Goal: Information Seeking & Learning: Learn about a topic

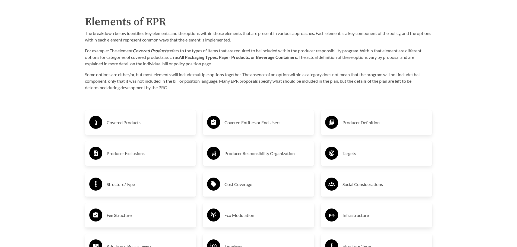
scroll to position [943, 0]
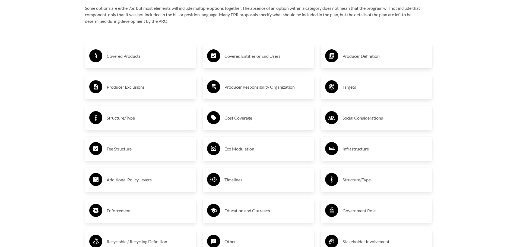
click at [139, 146] on h3 "Fee Structure" at bounding box center [150, 149] width 86 height 9
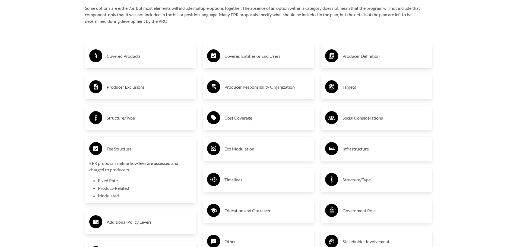
click at [150, 57] on h3 "Covered Products" at bounding box center [150, 56] width 86 height 9
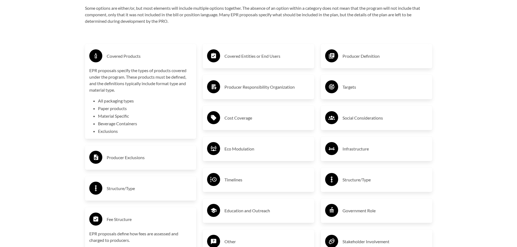
click at [256, 58] on h3 "Covered Entities or End Users" at bounding box center [267, 56] width 86 height 9
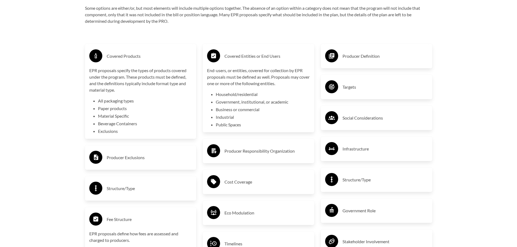
click at [368, 55] on h3 "Producer Definition" at bounding box center [386, 56] width 86 height 9
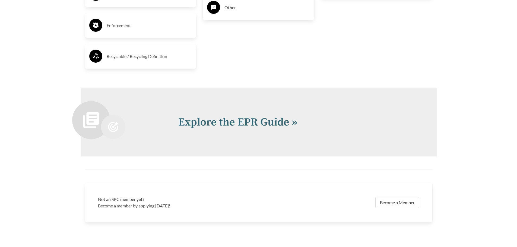
scroll to position [1242, 0]
click at [256, 126] on link "Explore the EPR Guide »" at bounding box center [237, 122] width 119 height 14
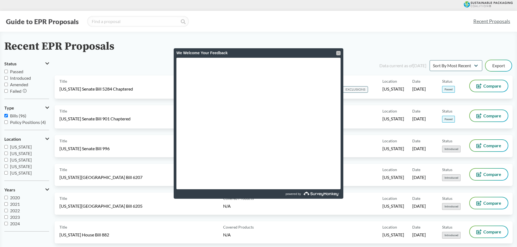
click at [339, 52] on div at bounding box center [338, 53] width 4 height 4
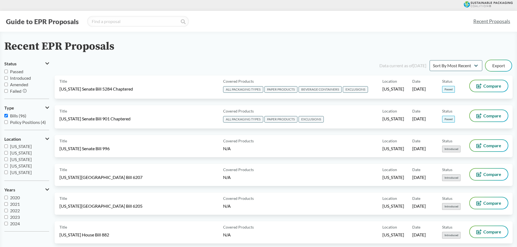
scroll to position [117, 0]
click at [15, 169] on label "[US_STATE]" at bounding box center [26, 166] width 45 height 7
click at [8, 168] on input "[US_STATE]" at bounding box center [6, 167] width 4 height 4
checkbox input "true"
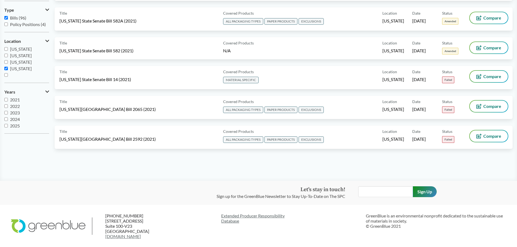
scroll to position [0, 0]
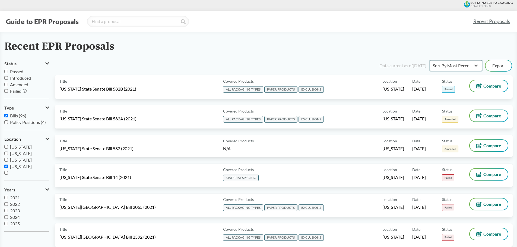
click at [468, 61] on select "Sort By Most Recent Sort By Status" at bounding box center [456, 65] width 53 height 11
click at [375, 47] on div "Recent EPR Proposals" at bounding box center [258, 46] width 508 height 12
